Goal: Information Seeking & Learning: Learn about a topic

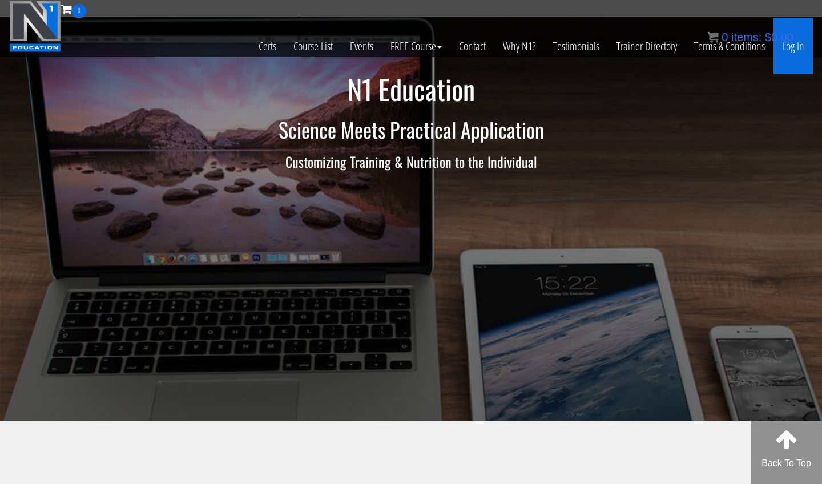
click at [789, 51] on link "Log In" at bounding box center [792, 46] width 39 height 56
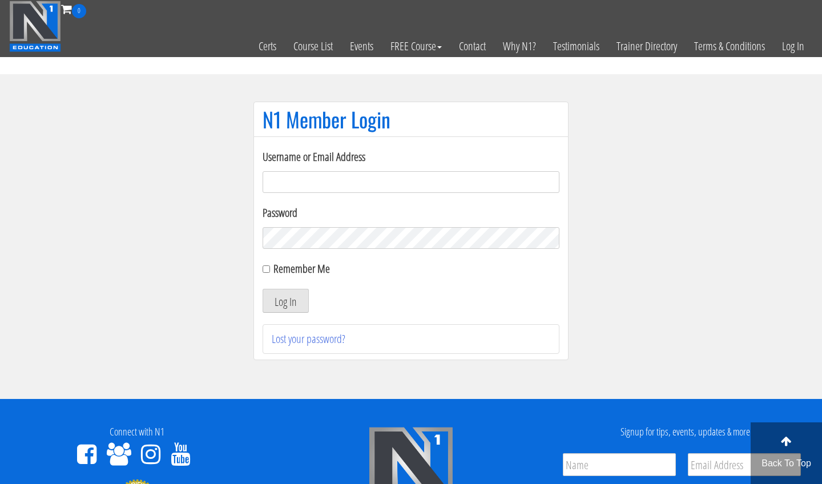
type input "m.lopez0288@gmail.com"
click at [285, 301] on button "Log In" at bounding box center [286, 301] width 46 height 24
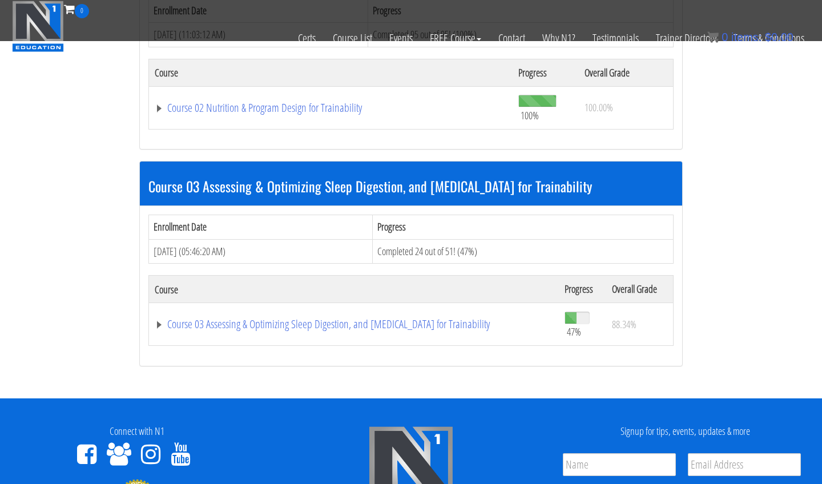
scroll to position [629, 0]
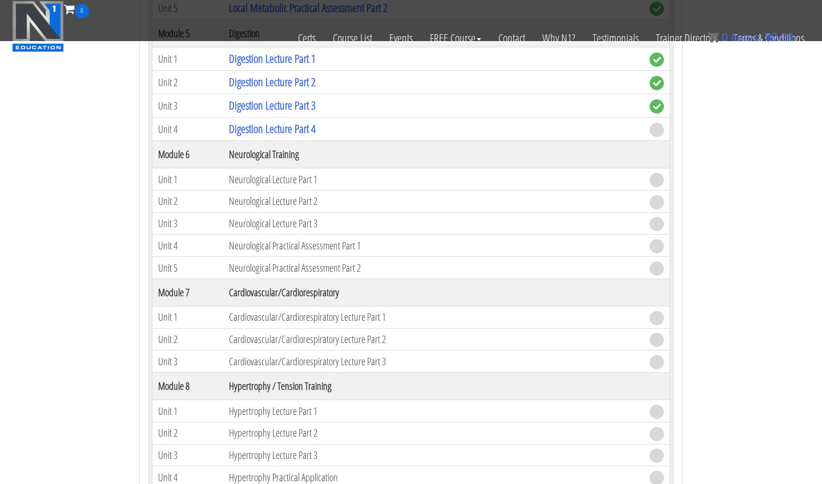
scroll to position [1535, 0]
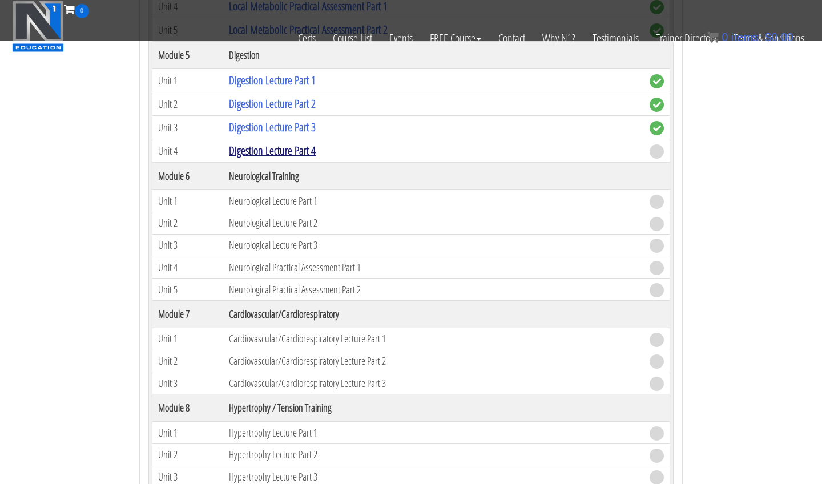
click at [270, 148] on link "Digestion Lecture Part 4" at bounding box center [272, 150] width 87 height 15
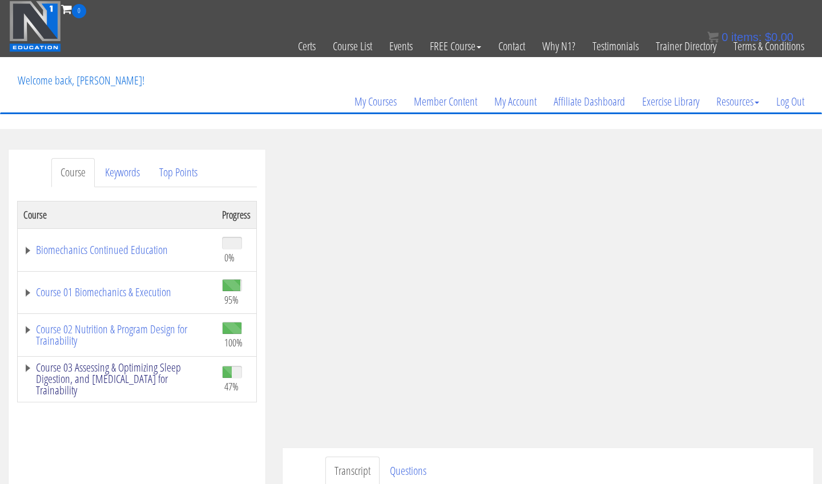
click at [192, 391] on link "Course 03 Assessing & Optimizing Sleep Digestion, and Stress Management for Tra…" at bounding box center [116, 379] width 187 height 34
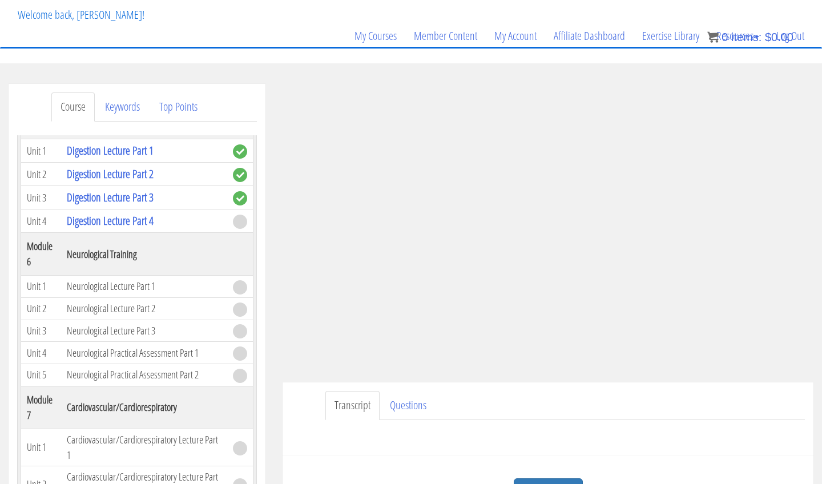
scroll to position [179, 0]
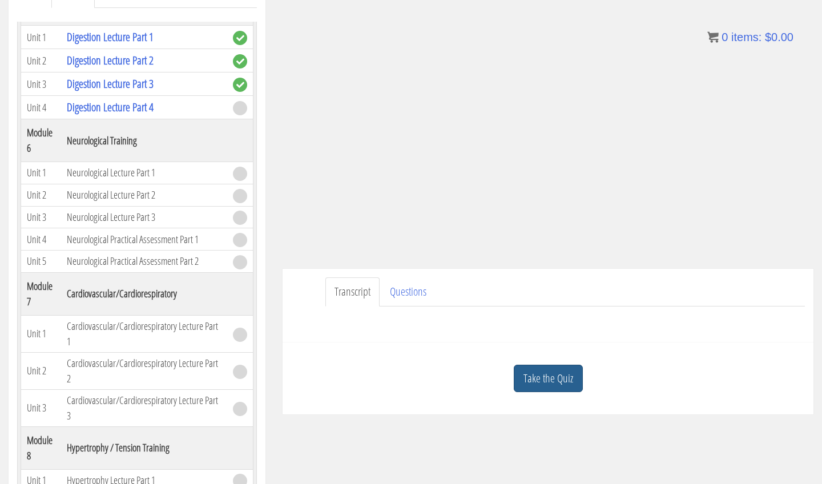
click at [547, 366] on link "Take the Quiz" at bounding box center [548, 379] width 69 height 28
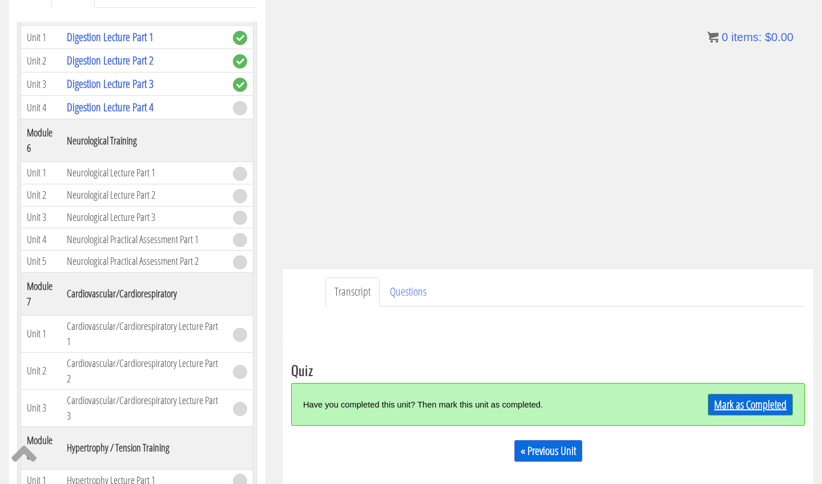
click at [720, 409] on link "Mark as Completed" at bounding box center [750, 405] width 85 height 22
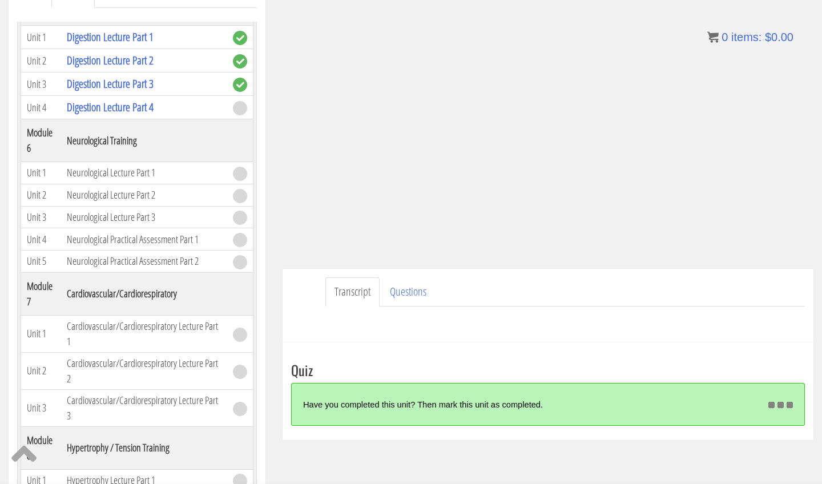
scroll to position [215, 0]
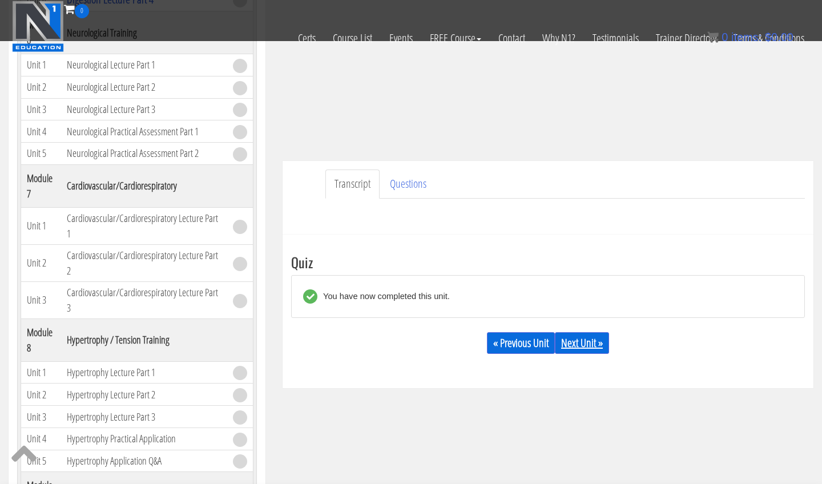
click at [594, 351] on link "Next Unit »" at bounding box center [582, 343] width 54 height 22
click at [587, 408] on div "Course Keywords Top Points Course Progress Biomechanics Continued Education 0% …" at bounding box center [411, 184] width 822 height 644
click at [583, 396] on div "Course Keywords Top Points Course Progress Biomechanics Continued Education 0% …" at bounding box center [411, 184] width 822 height 644
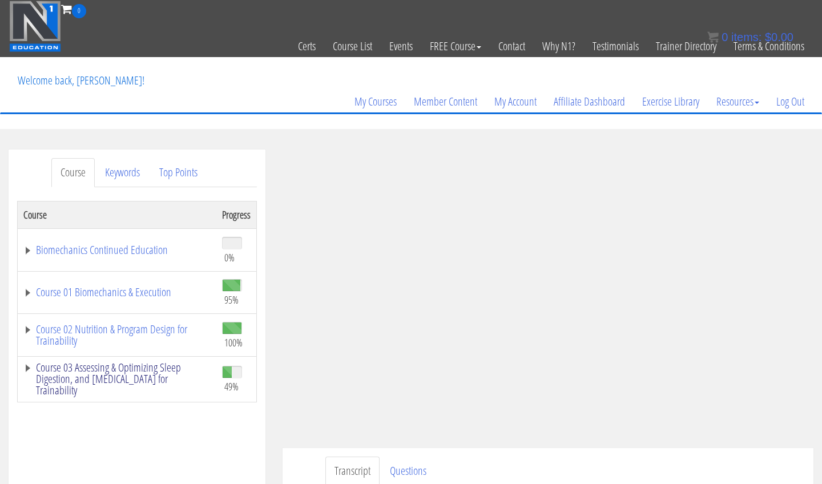
click at [142, 376] on link "Course 03 Assessing & Optimizing Sleep Digestion, and Stress Management for Tra…" at bounding box center [116, 379] width 187 height 34
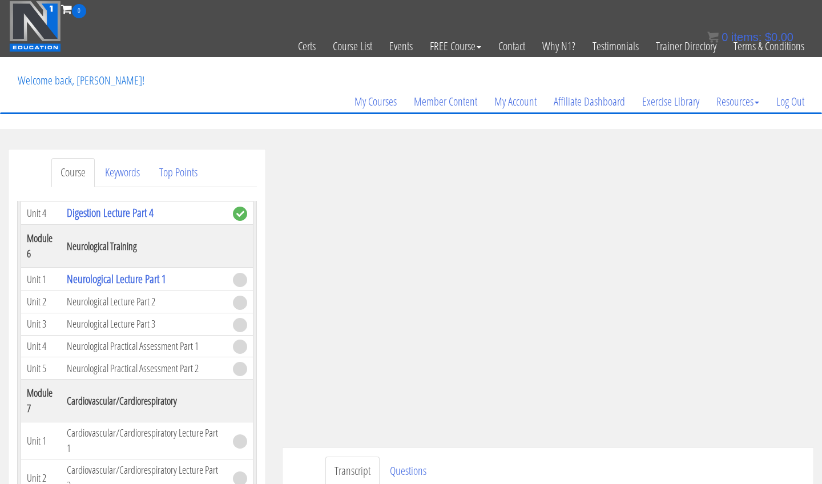
scroll to position [1079, 0]
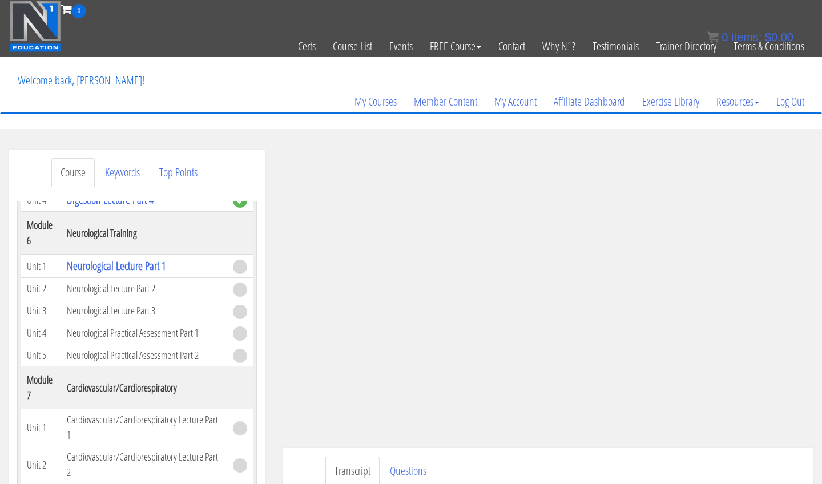
click at [662, 462] on ul "Transcript Questions" at bounding box center [564, 471] width 479 height 29
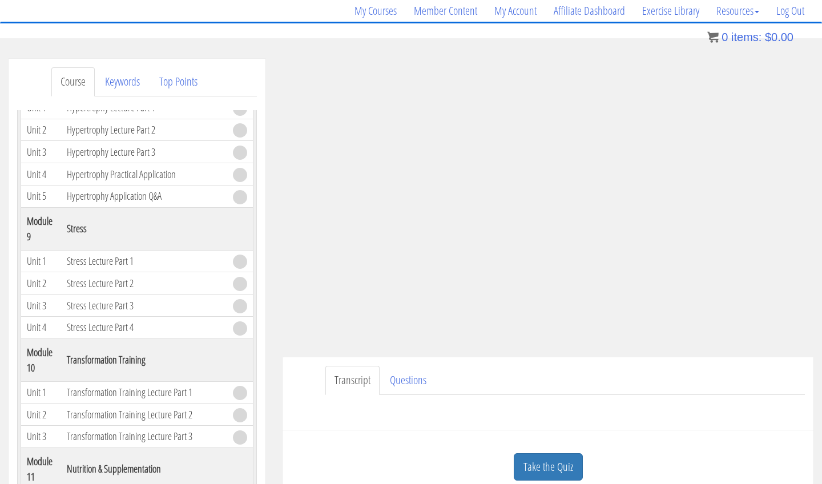
scroll to position [96, 0]
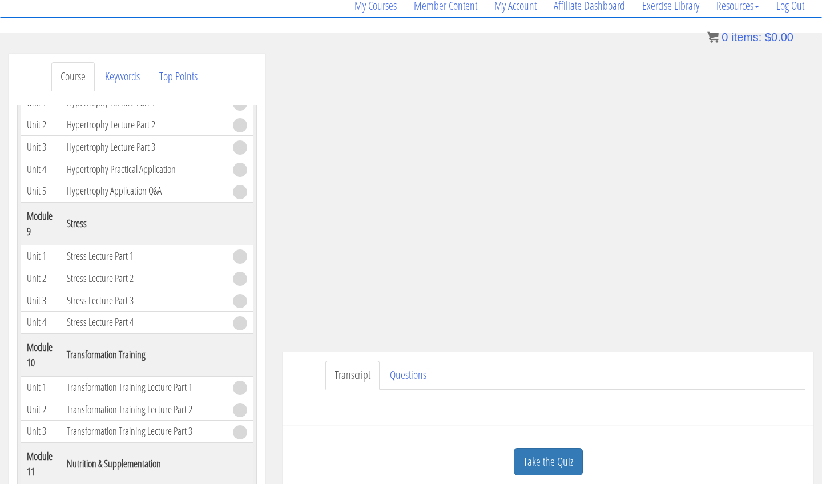
click at [537, 462] on link "Take the Quiz" at bounding box center [548, 462] width 69 height 28
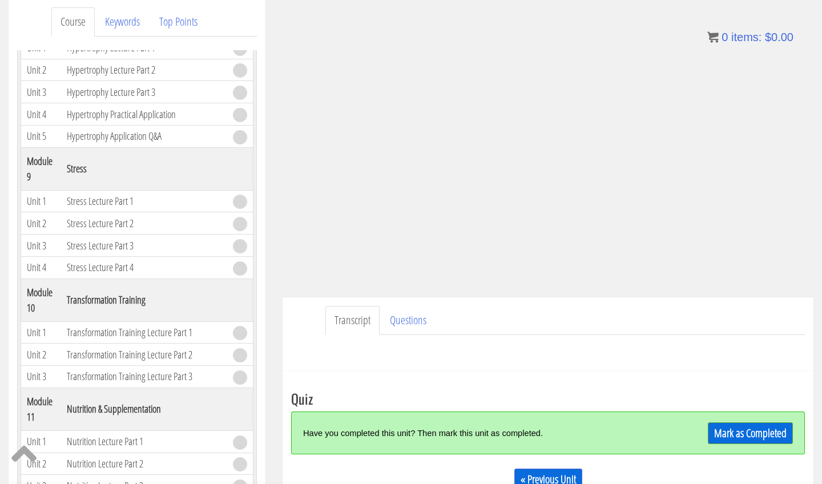
scroll to position [155, 0]
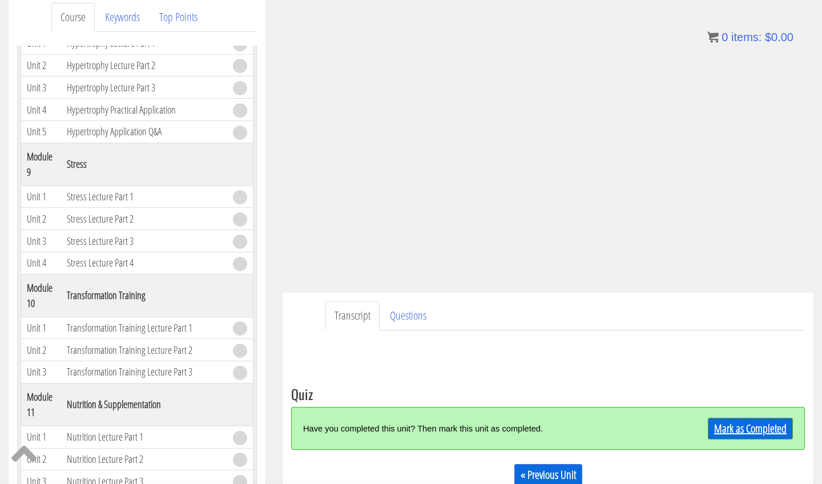
click at [730, 422] on link "Mark as Completed" at bounding box center [750, 429] width 85 height 22
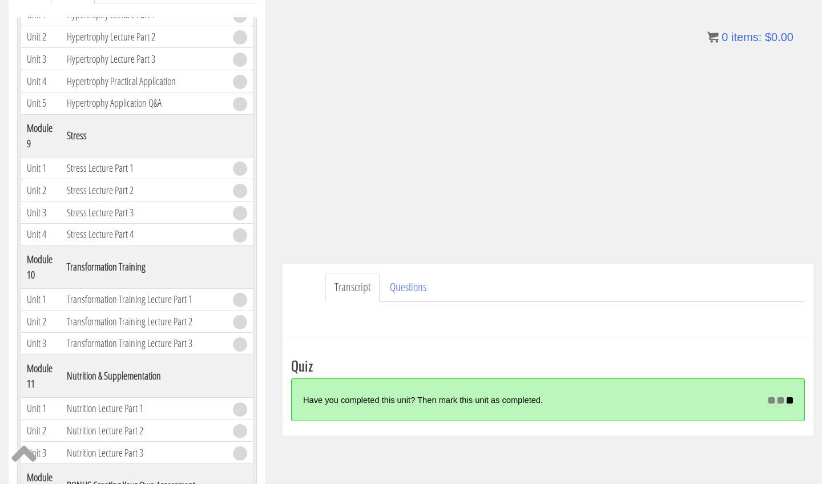
scroll to position [190, 0]
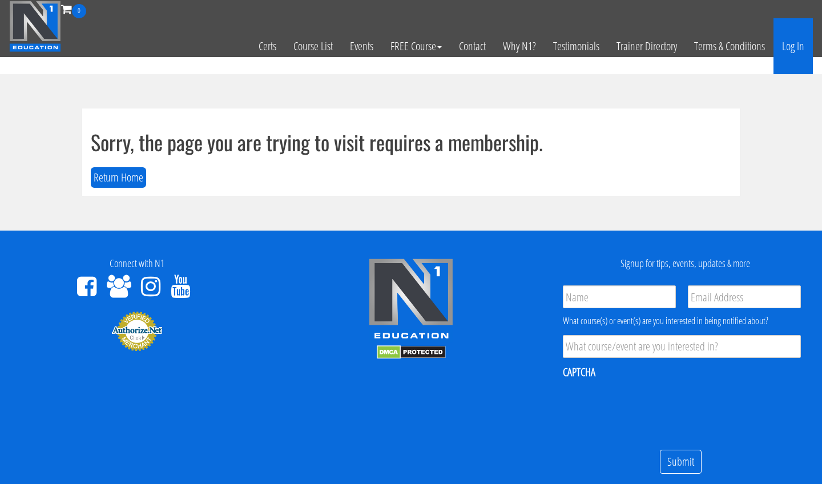
click at [796, 45] on link "Log In" at bounding box center [792, 46] width 39 height 56
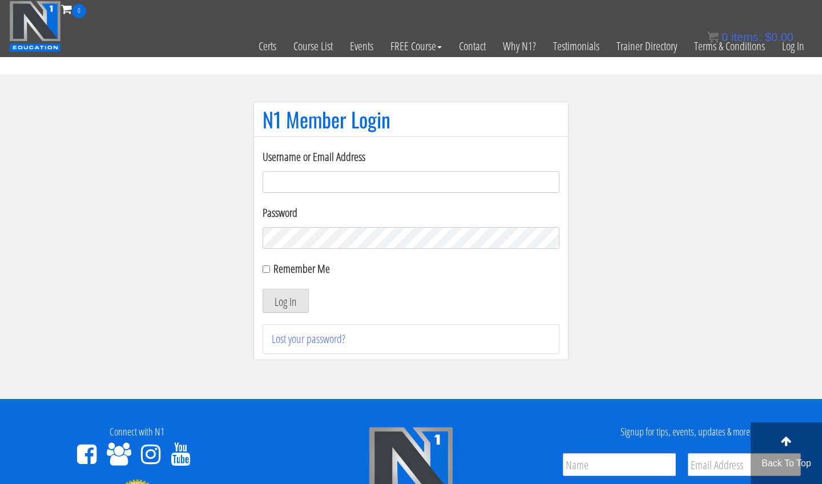
click at [300, 178] on input "Username or Email Address" at bounding box center [411, 182] width 297 height 22
type input "[EMAIL_ADDRESS][DOMAIN_NAME]"
click at [269, 309] on button "Log In" at bounding box center [286, 301] width 46 height 24
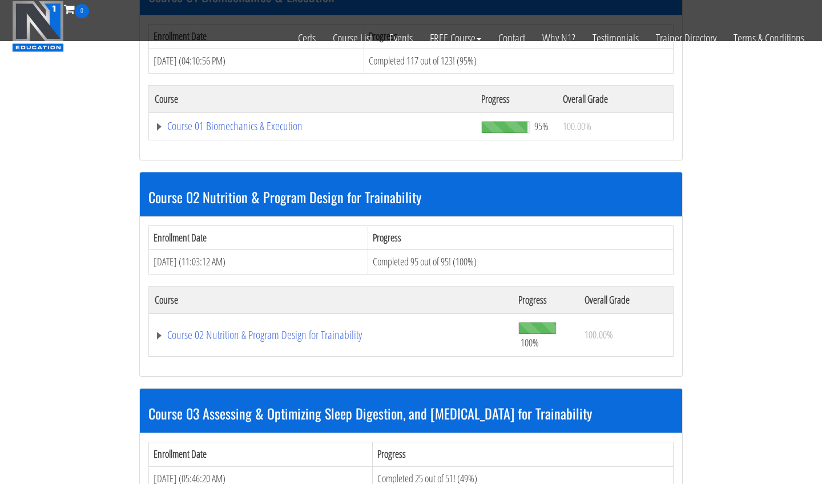
scroll to position [602, 0]
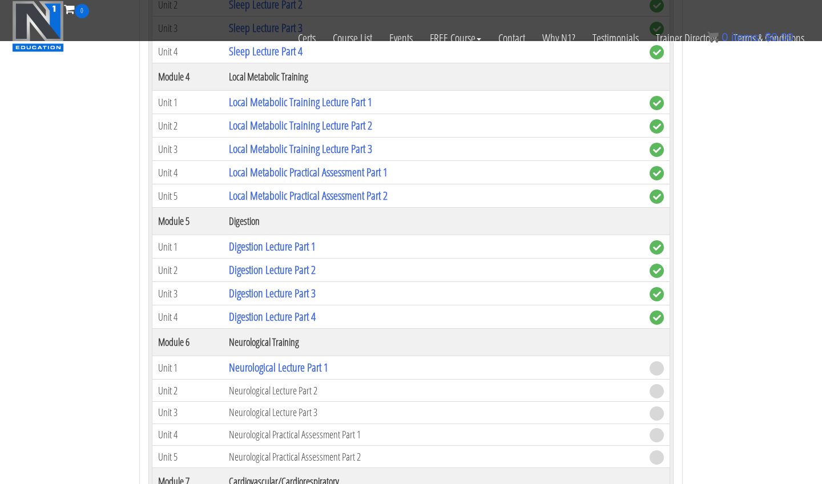
scroll to position [1370, 0]
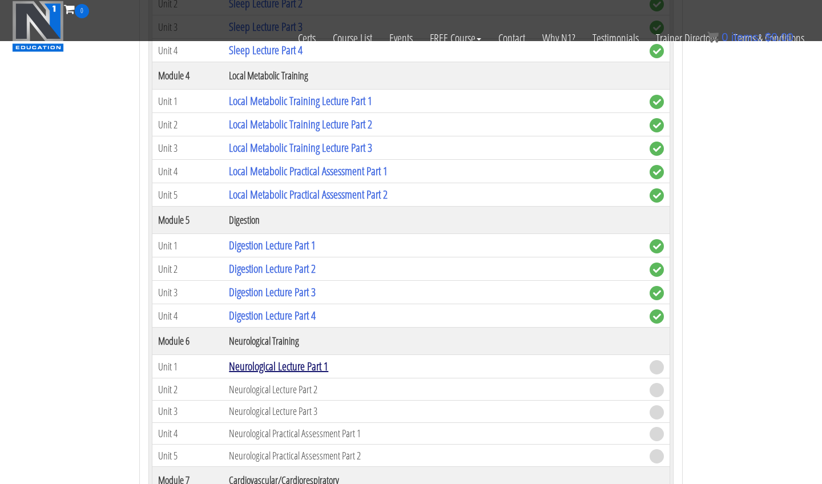
click at [272, 365] on link "Neurological Lecture Part 1" at bounding box center [278, 365] width 99 height 15
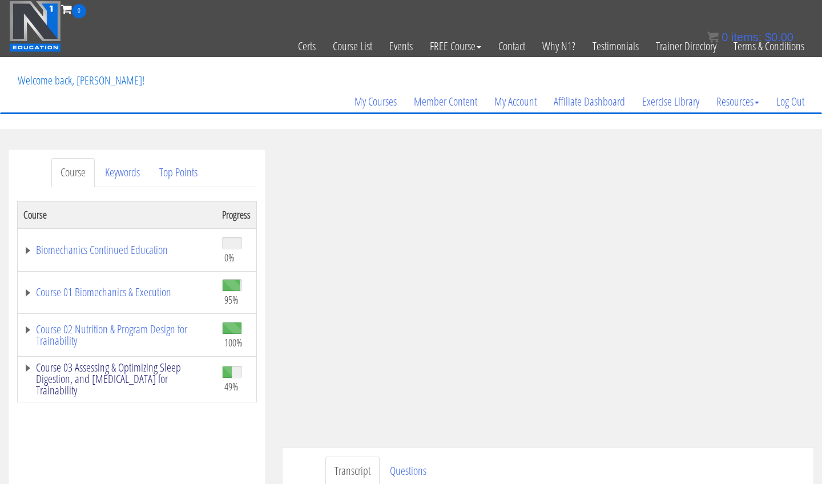
click at [137, 377] on link "Course 03 Assessing & Optimizing Sleep Digestion, and [MEDICAL_DATA] for Traina…" at bounding box center [116, 379] width 187 height 34
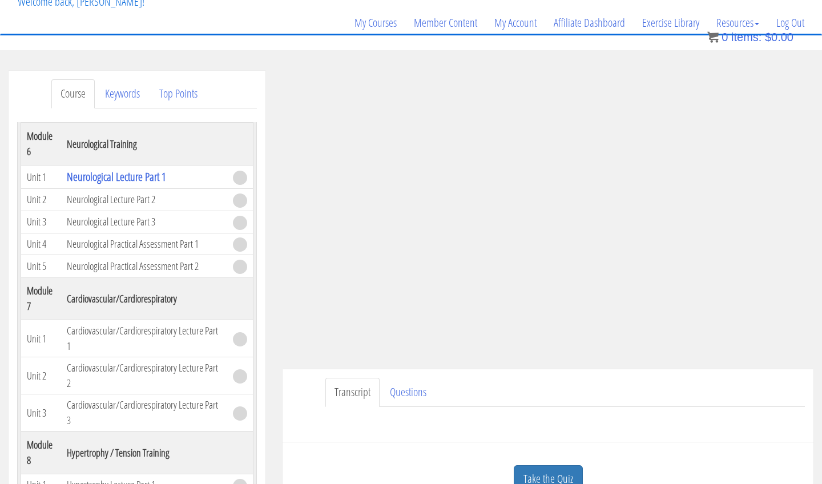
scroll to position [123, 0]
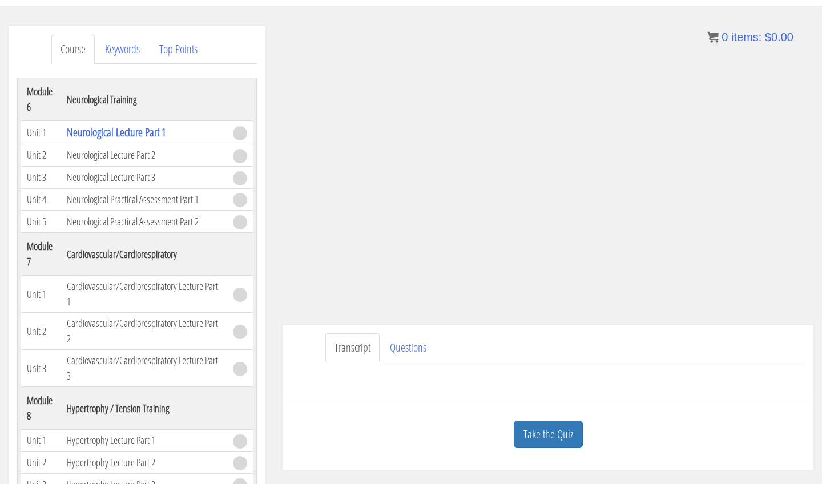
click at [546, 440] on link "Take the Quiz" at bounding box center [548, 435] width 69 height 28
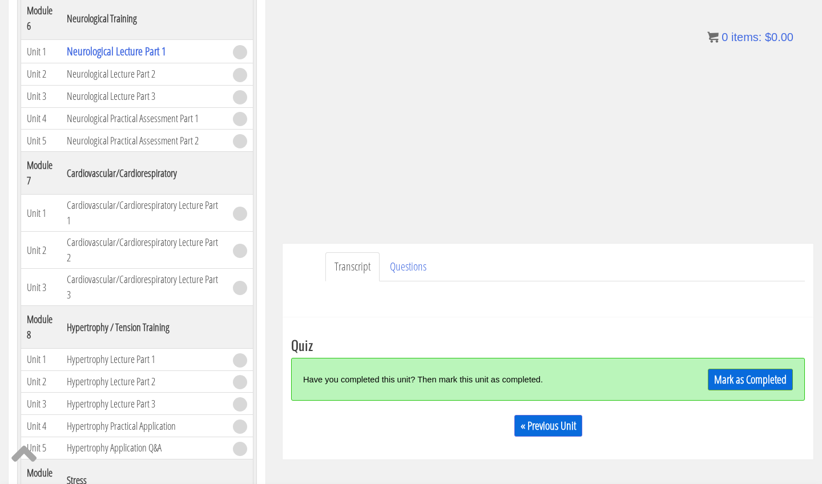
scroll to position [207, 0]
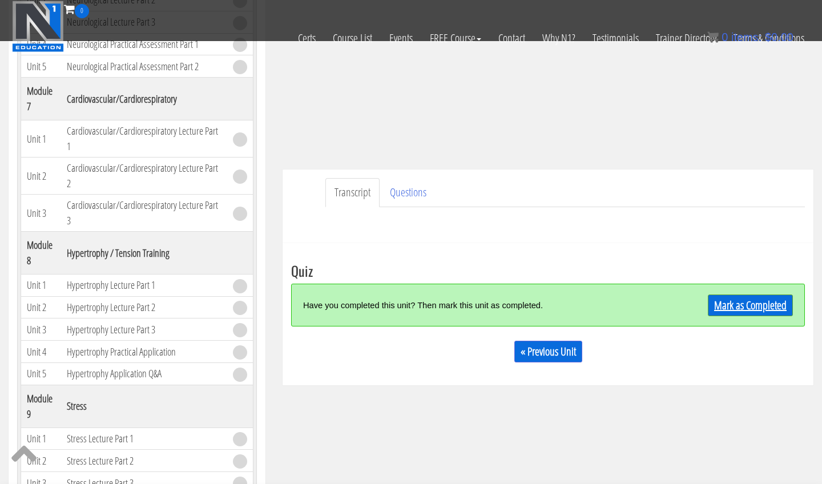
click at [725, 312] on link "Mark as Completed" at bounding box center [750, 306] width 85 height 22
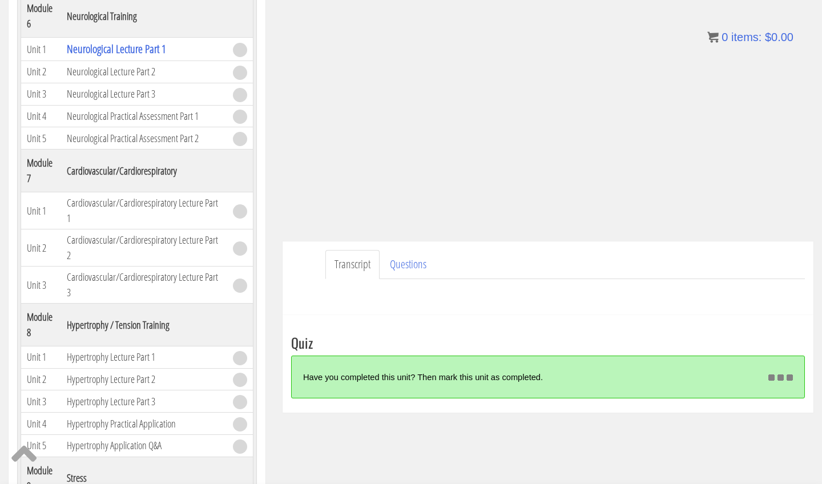
scroll to position [186, 0]
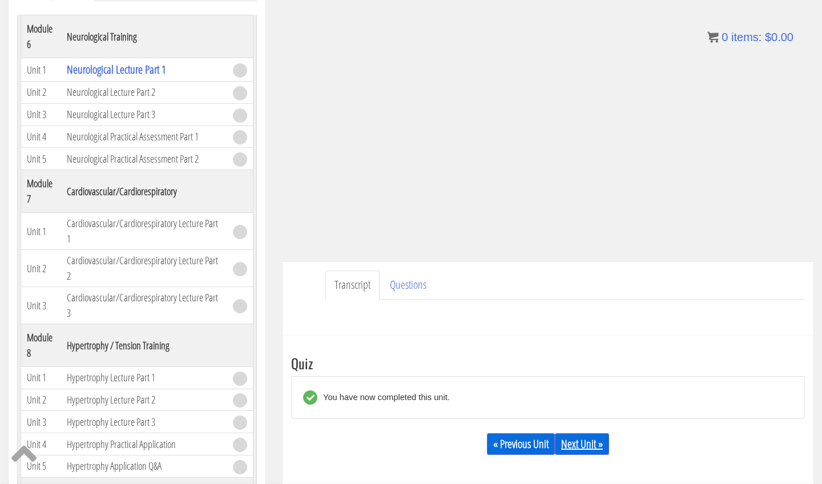
click at [570, 447] on link "Next Unit »" at bounding box center [582, 444] width 54 height 22
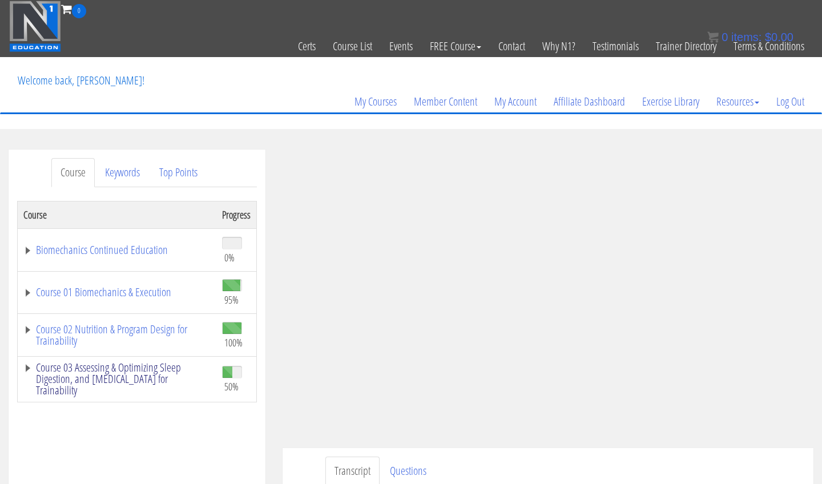
click at [107, 381] on link "Course 03 Assessing & Optimizing Sleep Digestion, and [MEDICAL_DATA] for Traina…" at bounding box center [116, 379] width 187 height 34
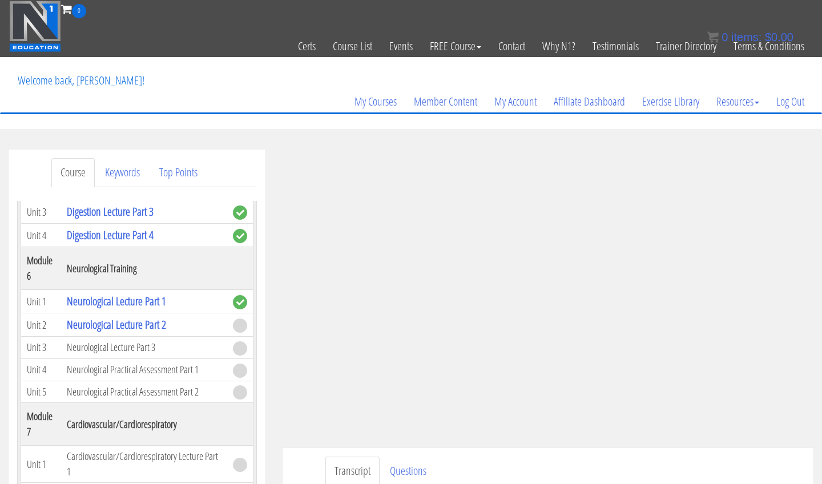
scroll to position [1045, 0]
